Goal: Task Accomplishment & Management: Manage account settings

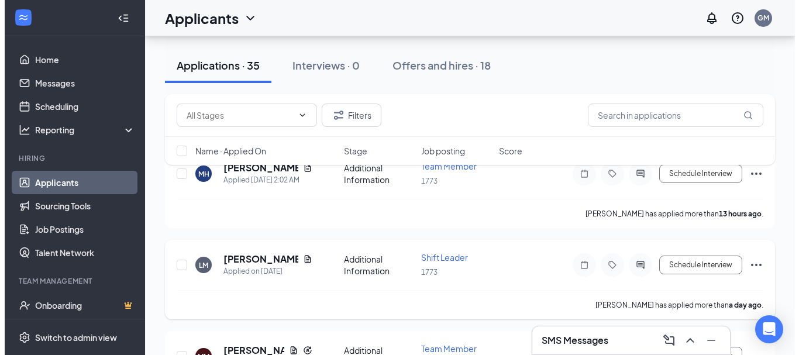
scroll to position [112, 0]
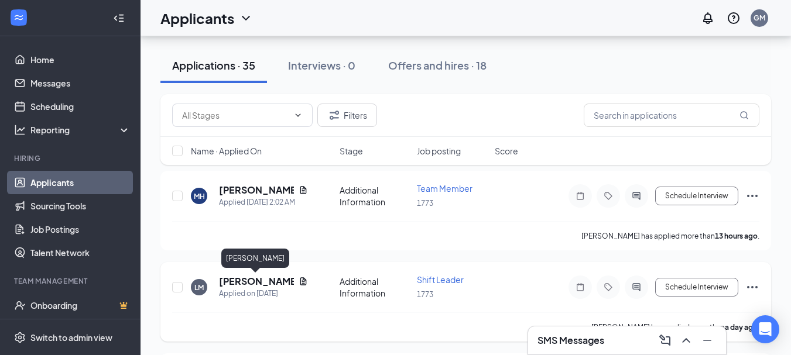
click at [252, 284] on h5 "[PERSON_NAME]" at bounding box center [256, 281] width 75 height 13
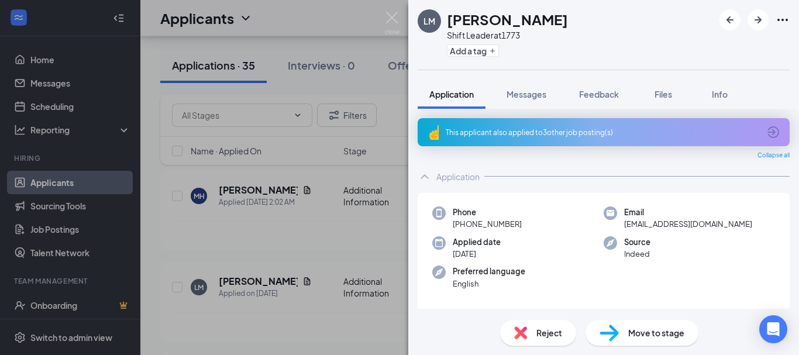
click at [593, 133] on div "This applicant also applied to 3 other job posting(s)" at bounding box center [603, 133] width 314 height 10
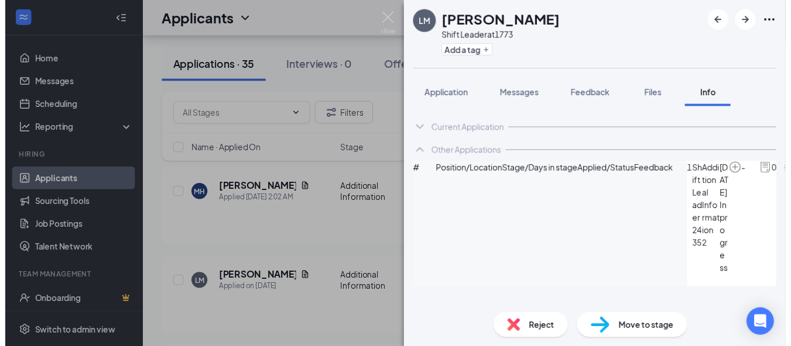
scroll to position [19, 0]
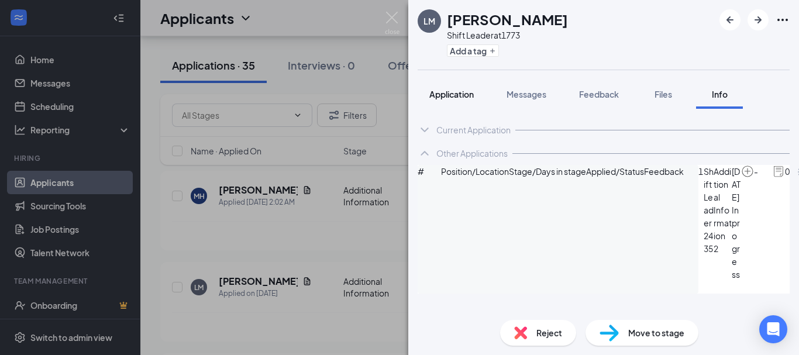
click at [446, 93] on span "Application" at bounding box center [452, 94] width 44 height 11
click at [247, 239] on div "[PERSON_NAME] Shift Leader at 1773 Add a tag Application Messages Feedback File…" at bounding box center [399, 177] width 799 height 355
